Goal: Book appointment/travel/reservation

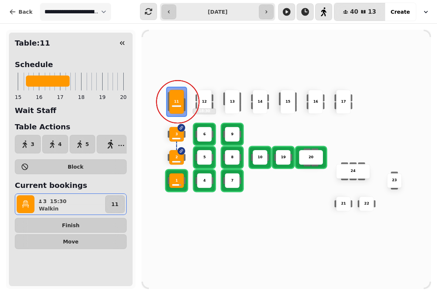
click at [46, 222] on button "Finish" at bounding box center [71, 225] width 112 height 15
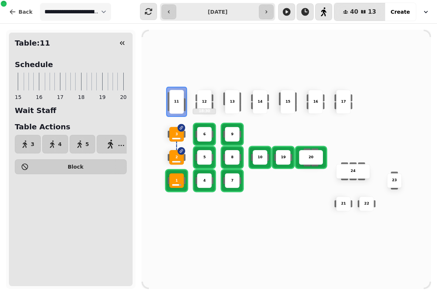
click at [175, 133] on div "3" at bounding box center [177, 134] width 14 height 5
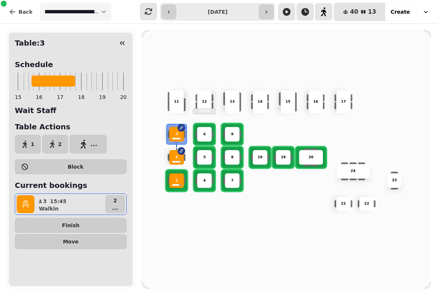
click at [46, 223] on span "Finish" at bounding box center [70, 225] width 99 height 5
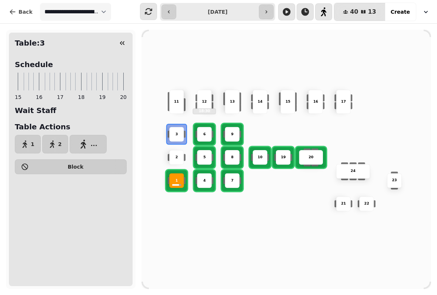
click at [179, 178] on div "1" at bounding box center [177, 180] width 14 height 5
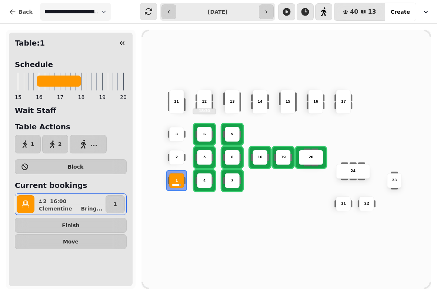
click at [44, 219] on button "Finish" at bounding box center [71, 225] width 112 height 15
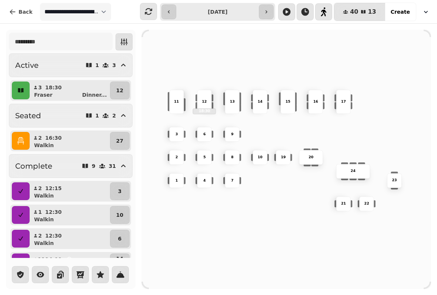
click at [13, 9] on icon "button" at bounding box center [12, 11] width 7 height 7
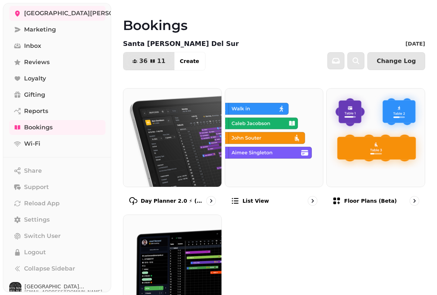
scroll to position [59, 0]
click at [27, 249] on span "Logout" at bounding box center [35, 253] width 22 height 9
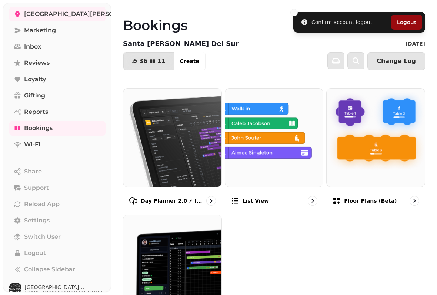
click at [410, 23] on button "Logout" at bounding box center [406, 22] width 31 height 15
